Goal: Information Seeking & Learning: Learn about a topic

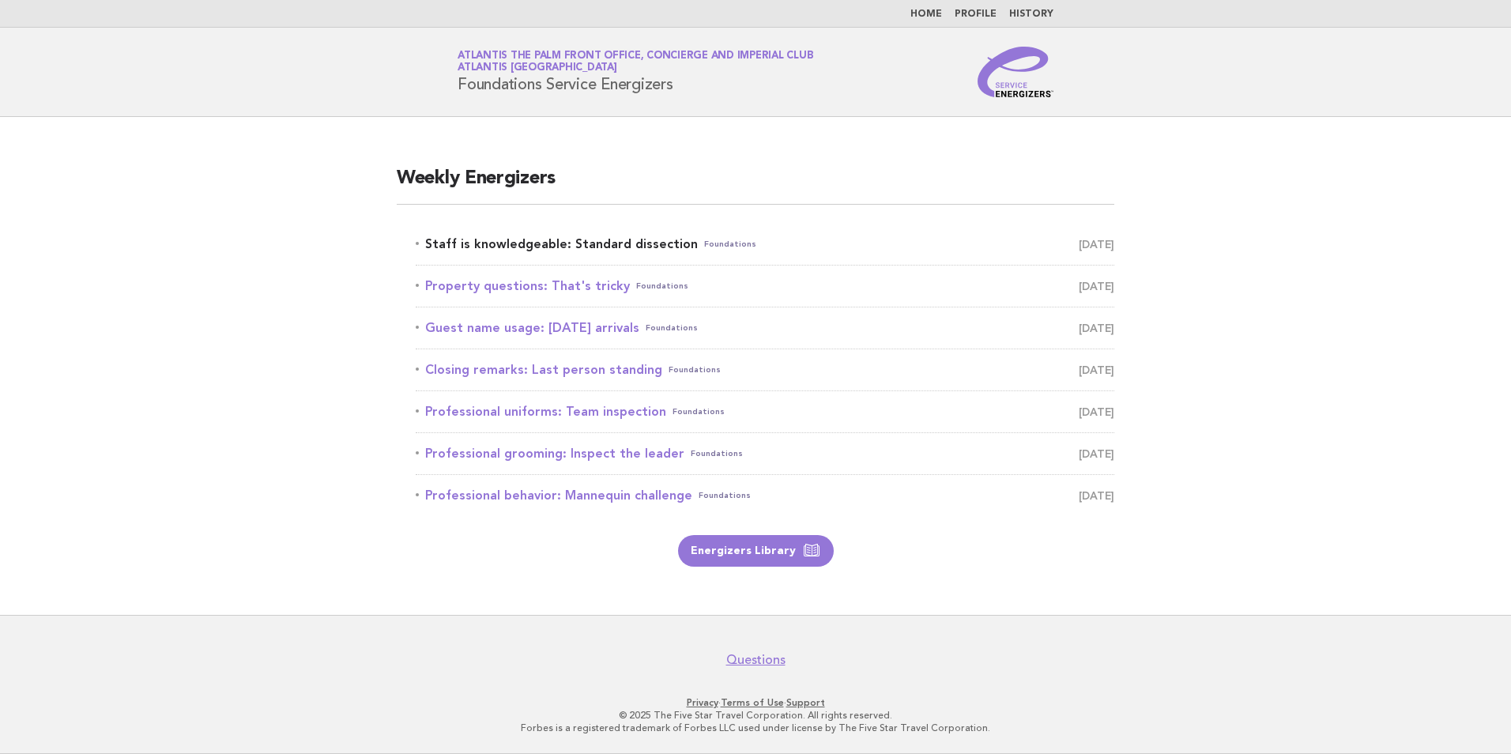
click at [615, 245] on link "Staff is knowledgeable: Standard dissection Foundations August 30" at bounding box center [765, 244] width 699 height 22
click at [530, 289] on link "Property questions: That's tricky Foundations [DATE]" at bounding box center [765, 286] width 699 height 22
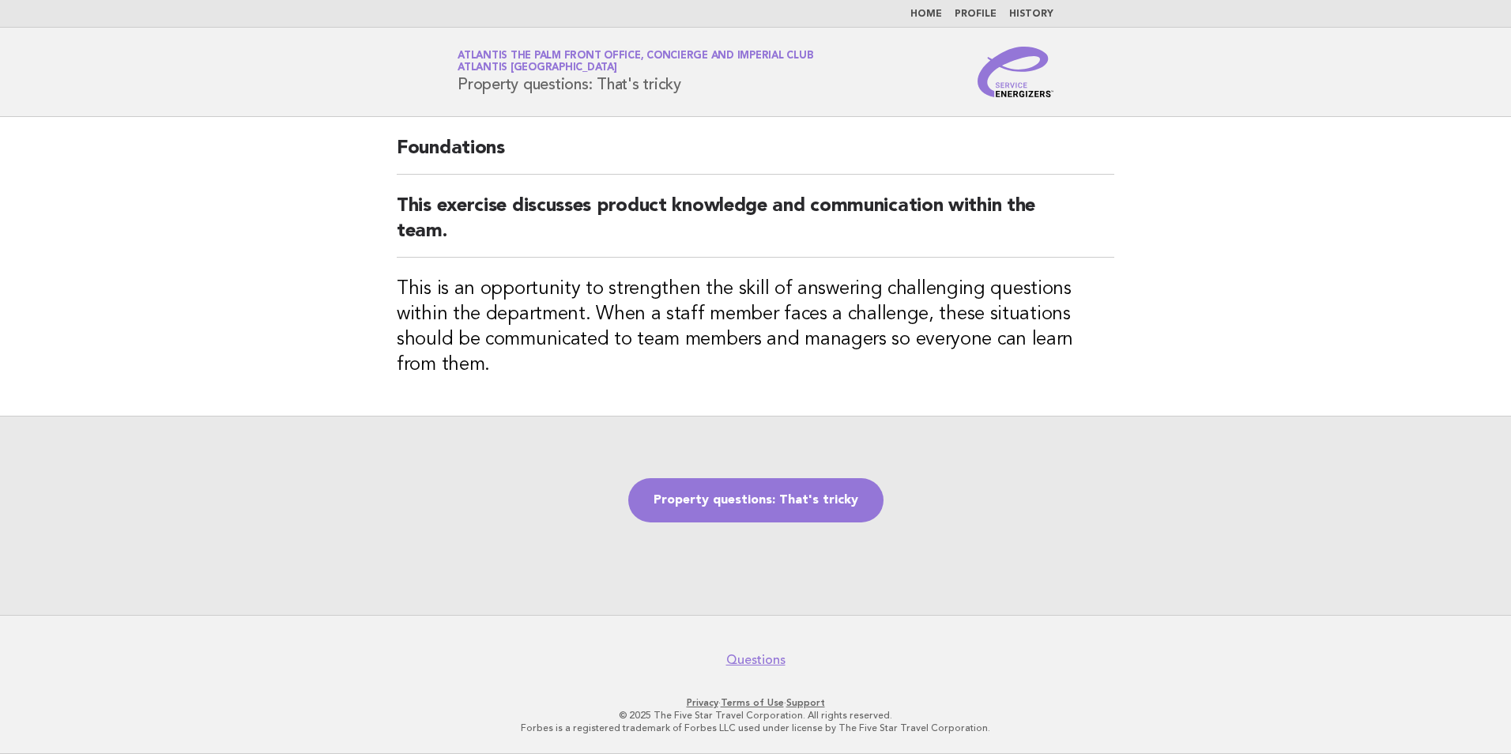
drag, startPoint x: 694, startPoint y: 85, endPoint x: 460, endPoint y: 92, distance: 234.1
click at [460, 92] on h1 "Service Energizers Atlantis The Palm Front Office, Concierge and Imperial Club …" at bounding box center [636, 71] width 356 height 41
copy h1 "Property questions: That's tricky"
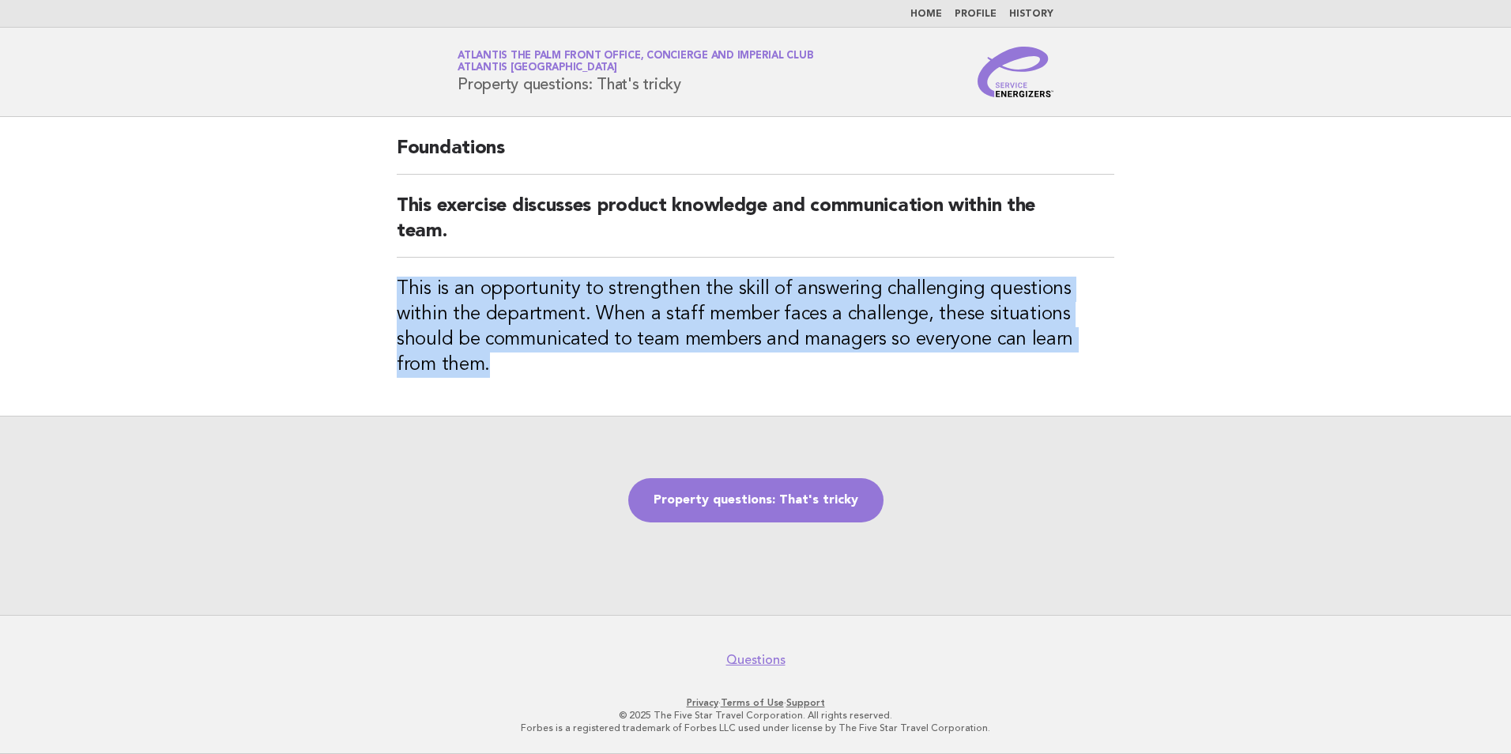
drag, startPoint x: 397, startPoint y: 280, endPoint x: 1076, endPoint y: 345, distance: 682.1
click at [1076, 345] on h3 "This is an opportunity to strengthen the skill of answering challenging questio…" at bounding box center [756, 327] width 718 height 101
copy h3 "This is an opportunity to strengthen the skill of answering challenging questio…"
click at [813, 478] on link "Property questions: That's tricky" at bounding box center [755, 500] width 255 height 44
click at [822, 508] on link "Property questions: That's tricky" at bounding box center [755, 500] width 255 height 44
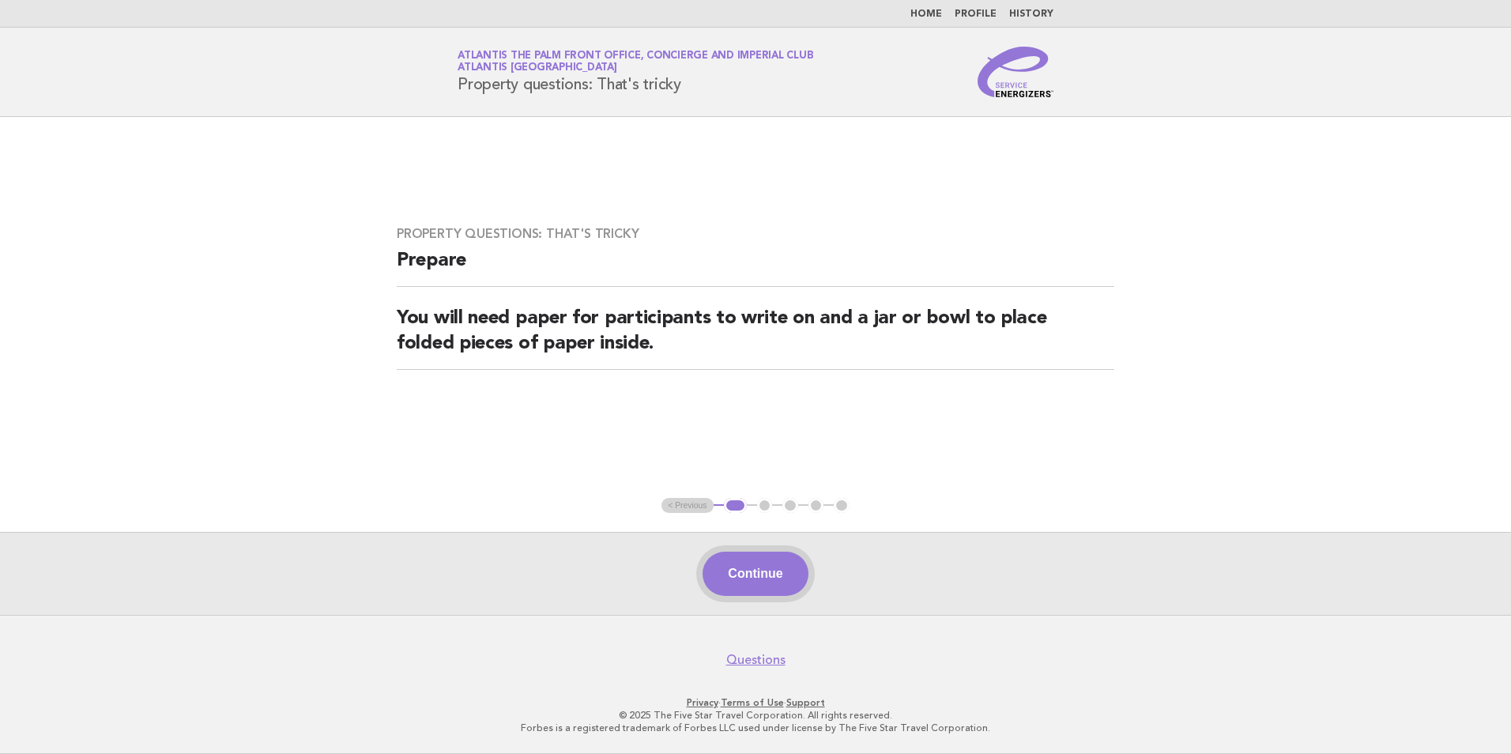
click at [780, 572] on button "Continue" at bounding box center [755, 574] width 105 height 44
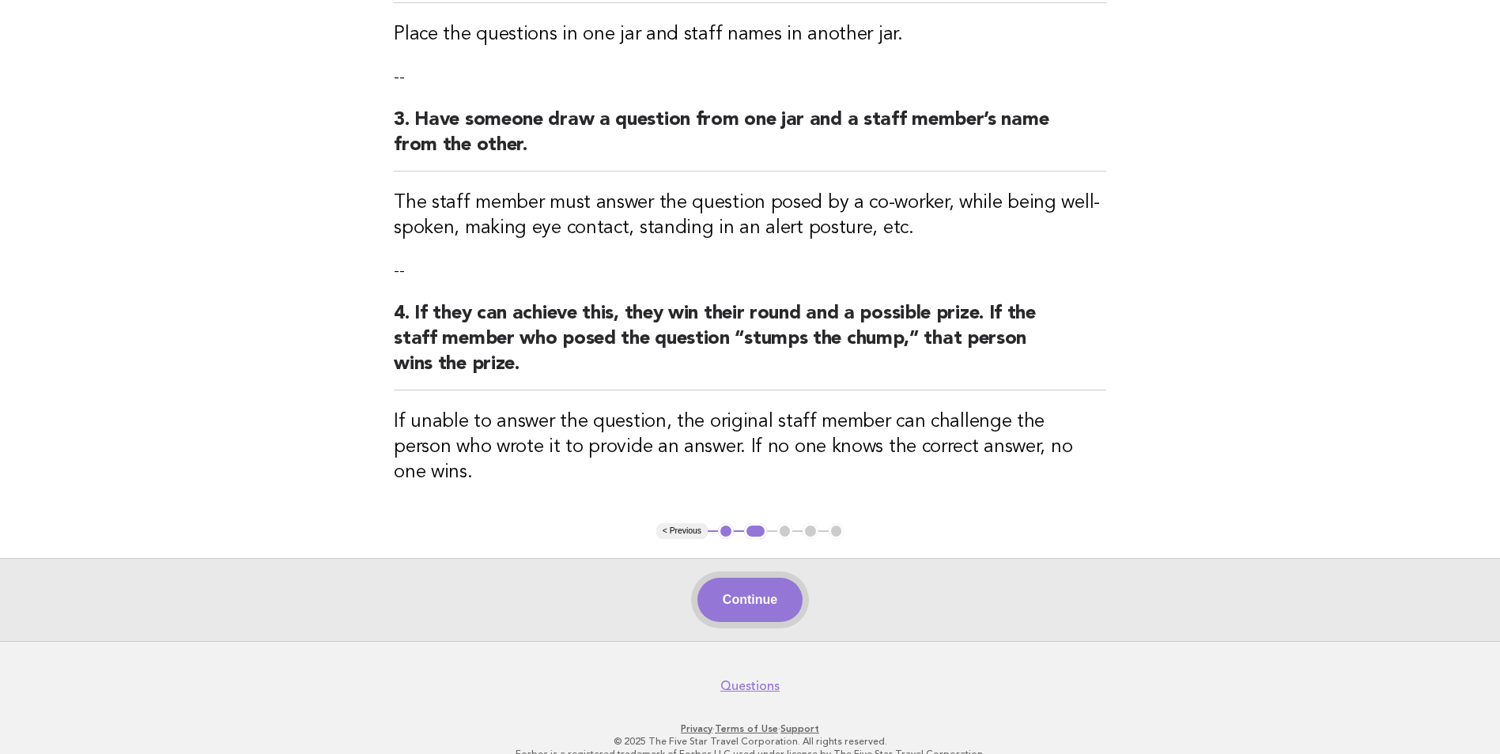
click at [780, 591] on button "Continue" at bounding box center [749, 600] width 105 height 44
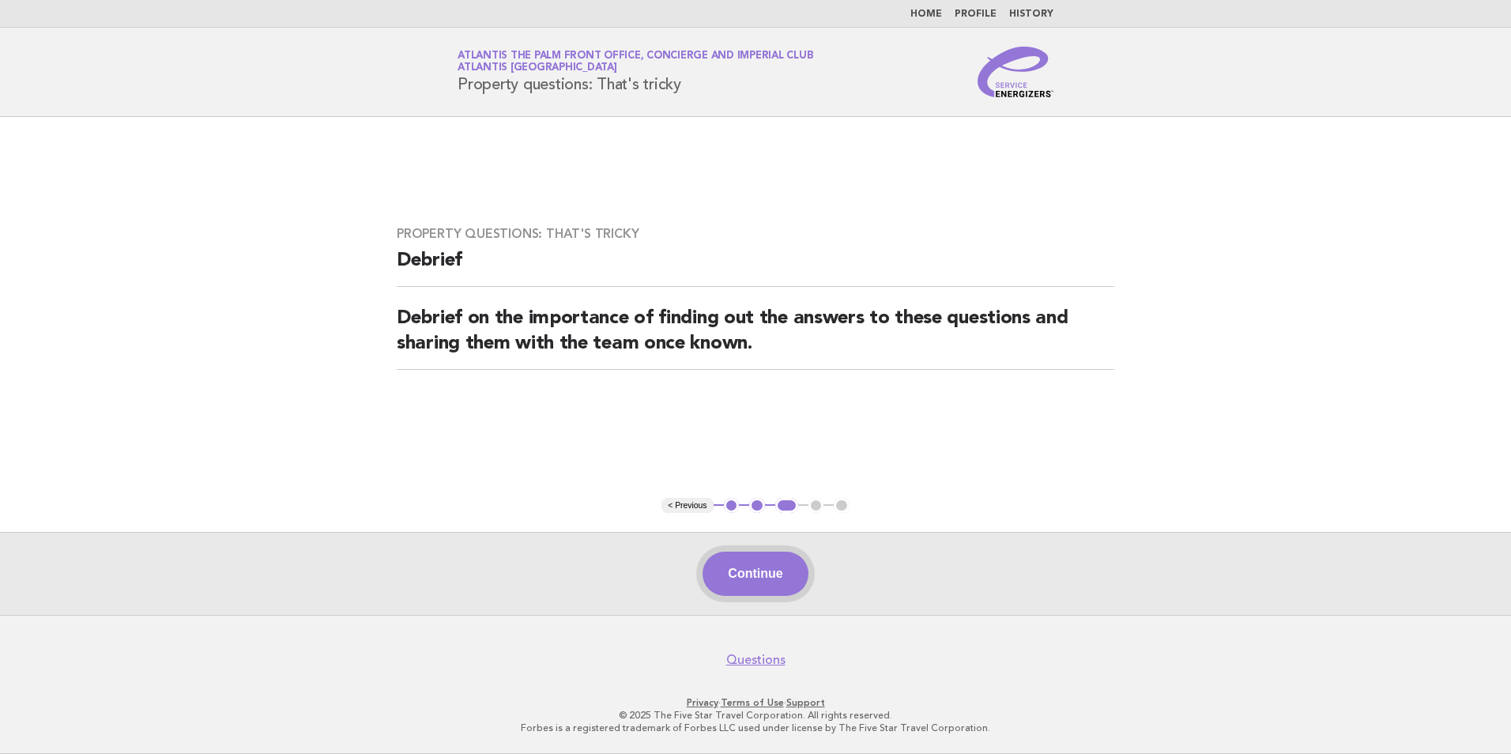
click at [745, 565] on button "Continue" at bounding box center [755, 574] width 105 height 44
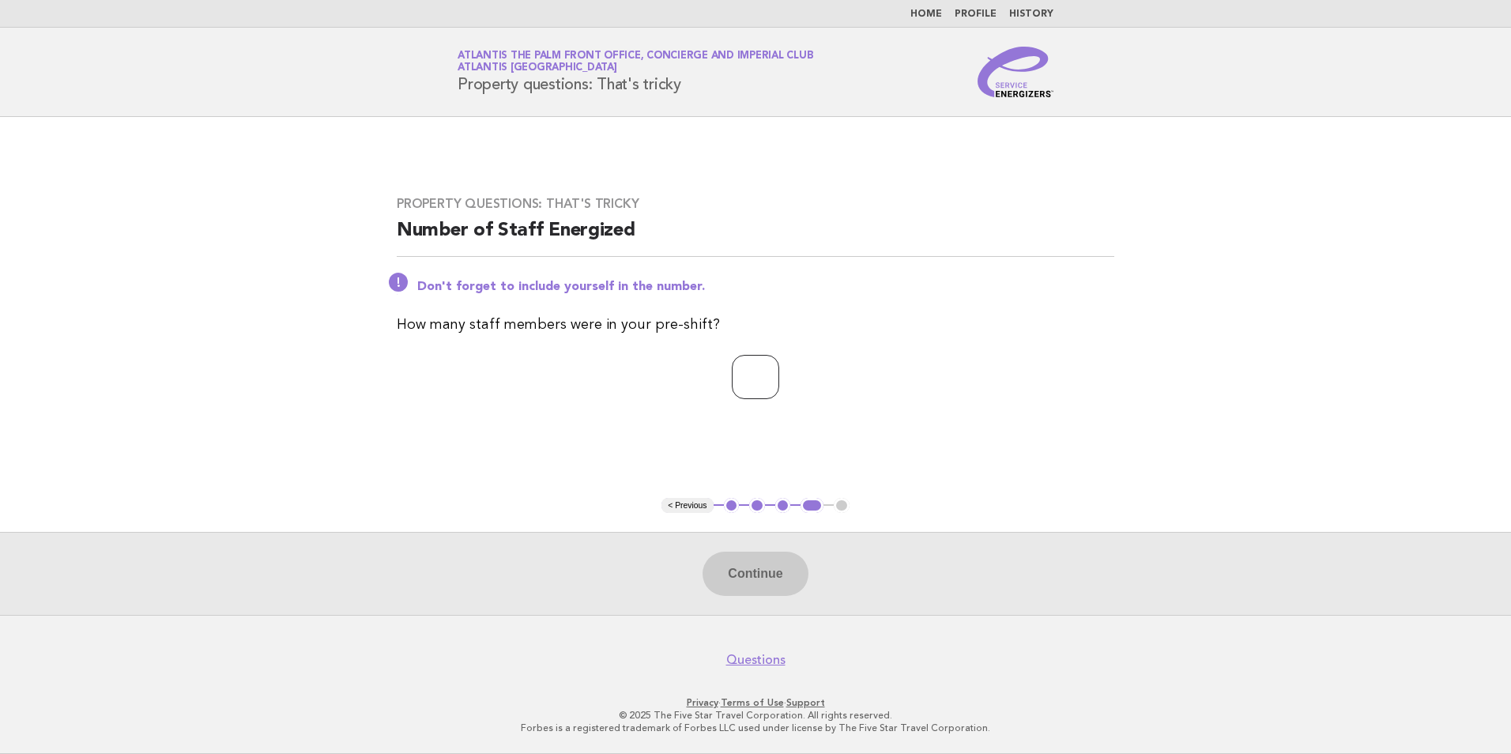
click at [747, 392] on input "number" at bounding box center [755, 377] width 47 height 44
type input "*"
type input "**"
click at [763, 567] on button "Continue" at bounding box center [755, 574] width 105 height 44
